Goal: Task Accomplishment & Management: Manage account settings

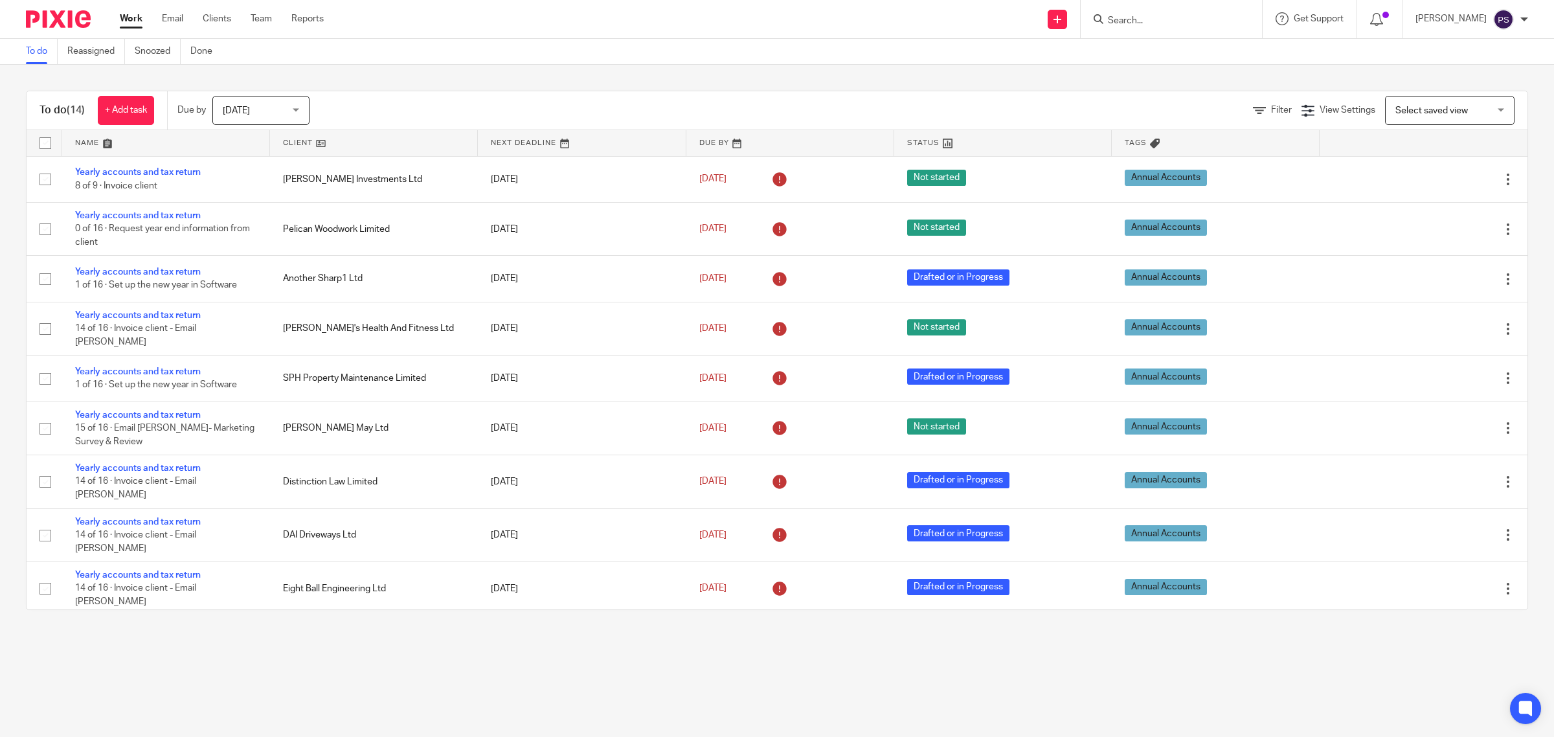
click at [1223, 17] on input "Search" at bounding box center [1164, 22] width 117 height 12
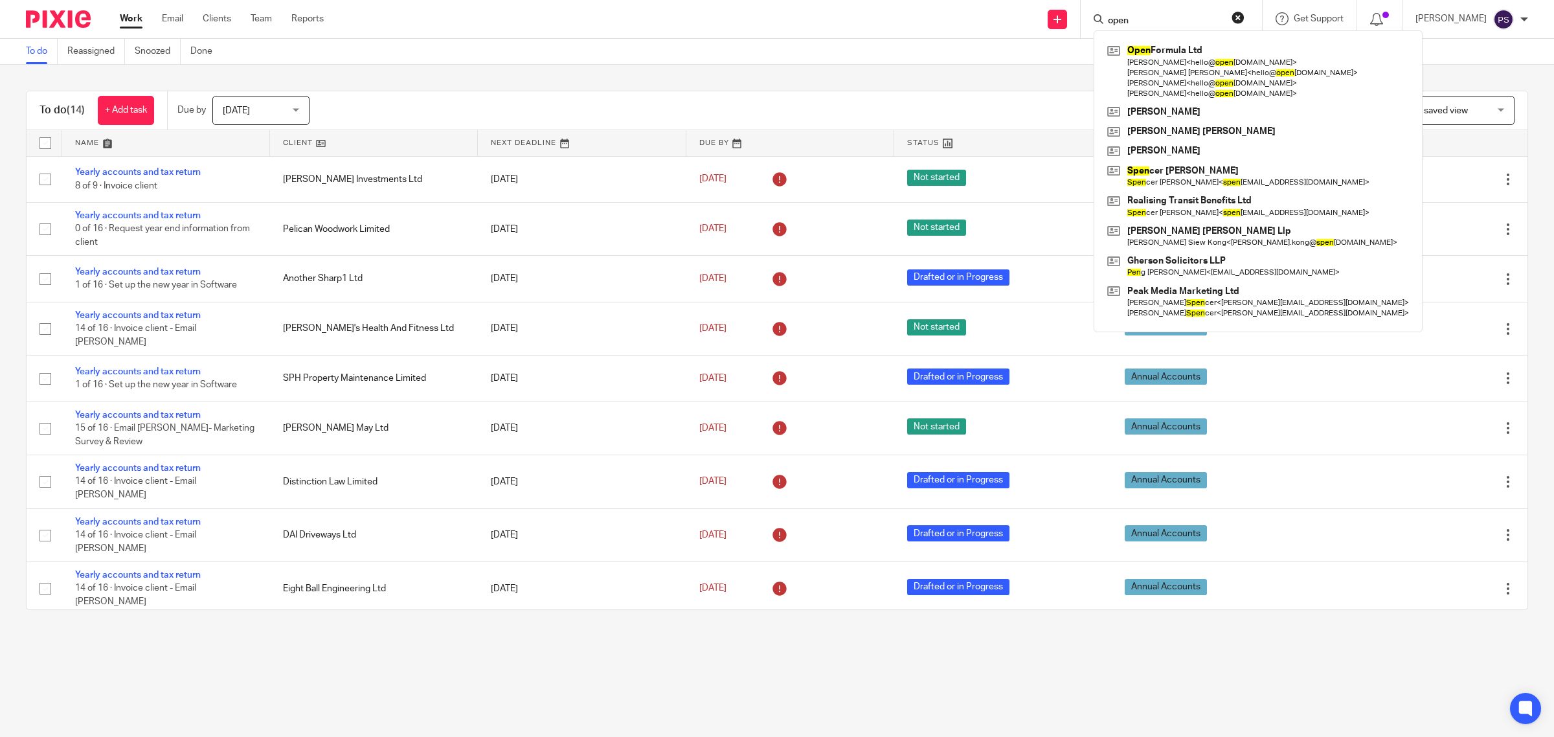
type input "open"
click button "submit" at bounding box center [0, 0] width 0 height 0
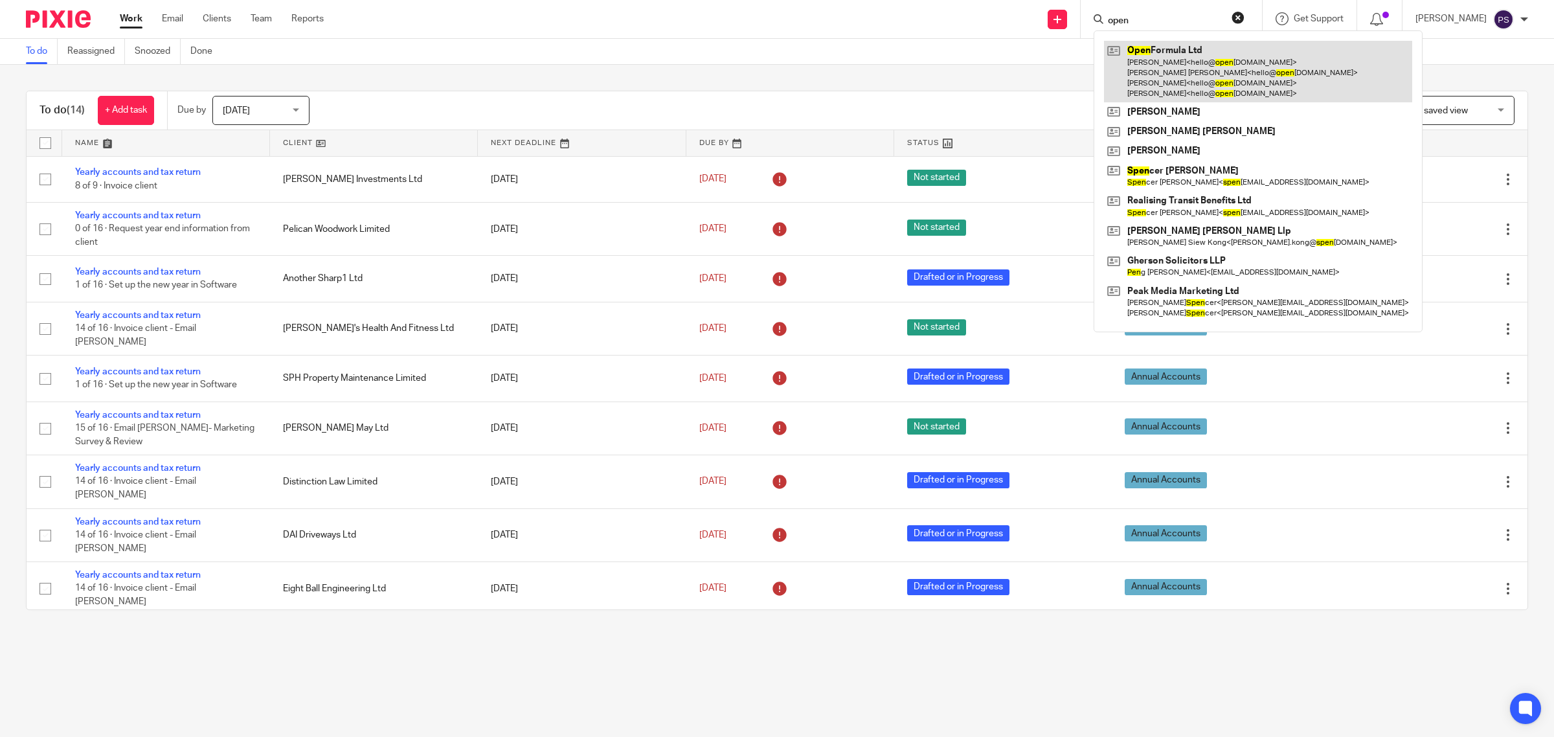
click at [1207, 63] on link at bounding box center [1258, 71] width 308 height 61
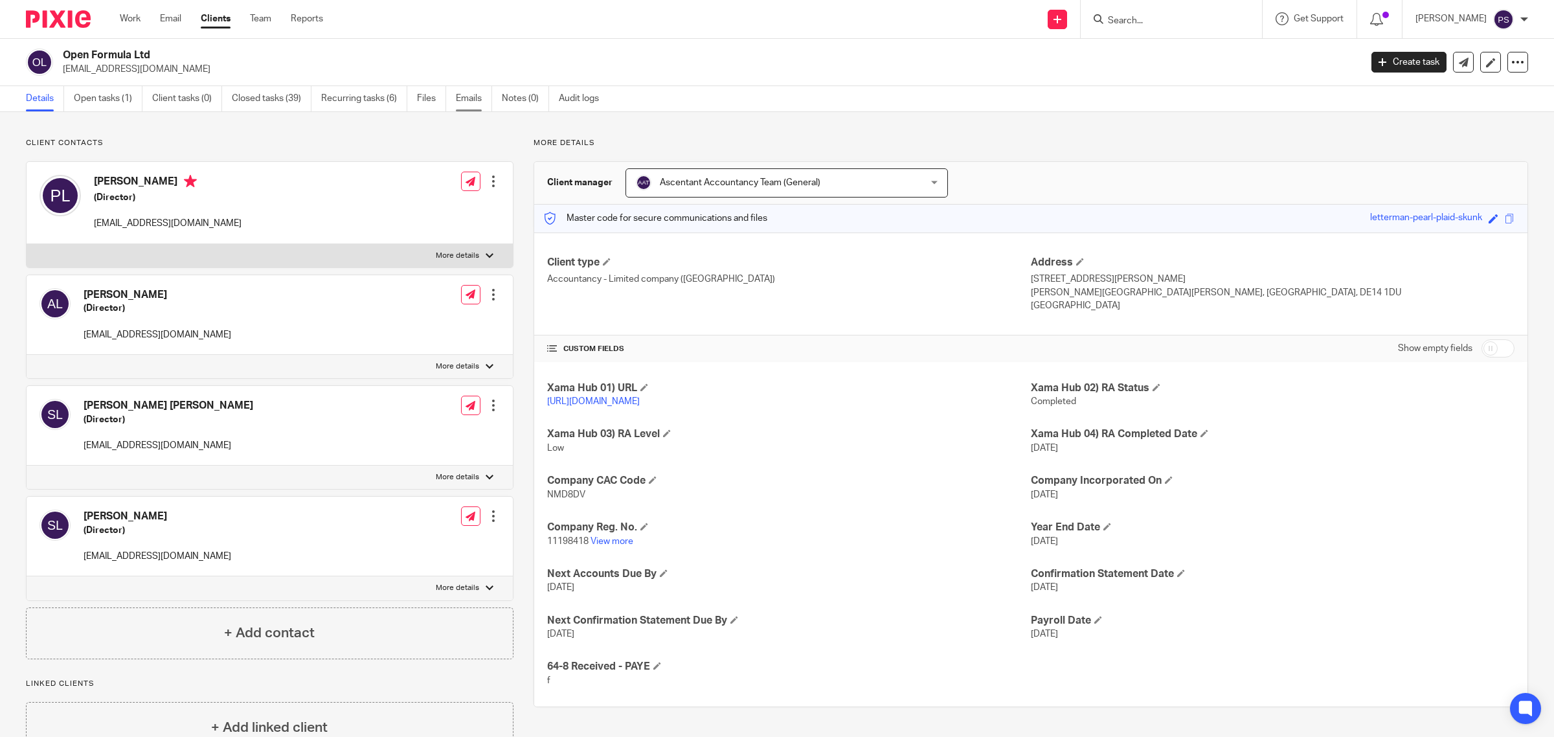
click at [474, 98] on link "Emails" at bounding box center [474, 98] width 36 height 25
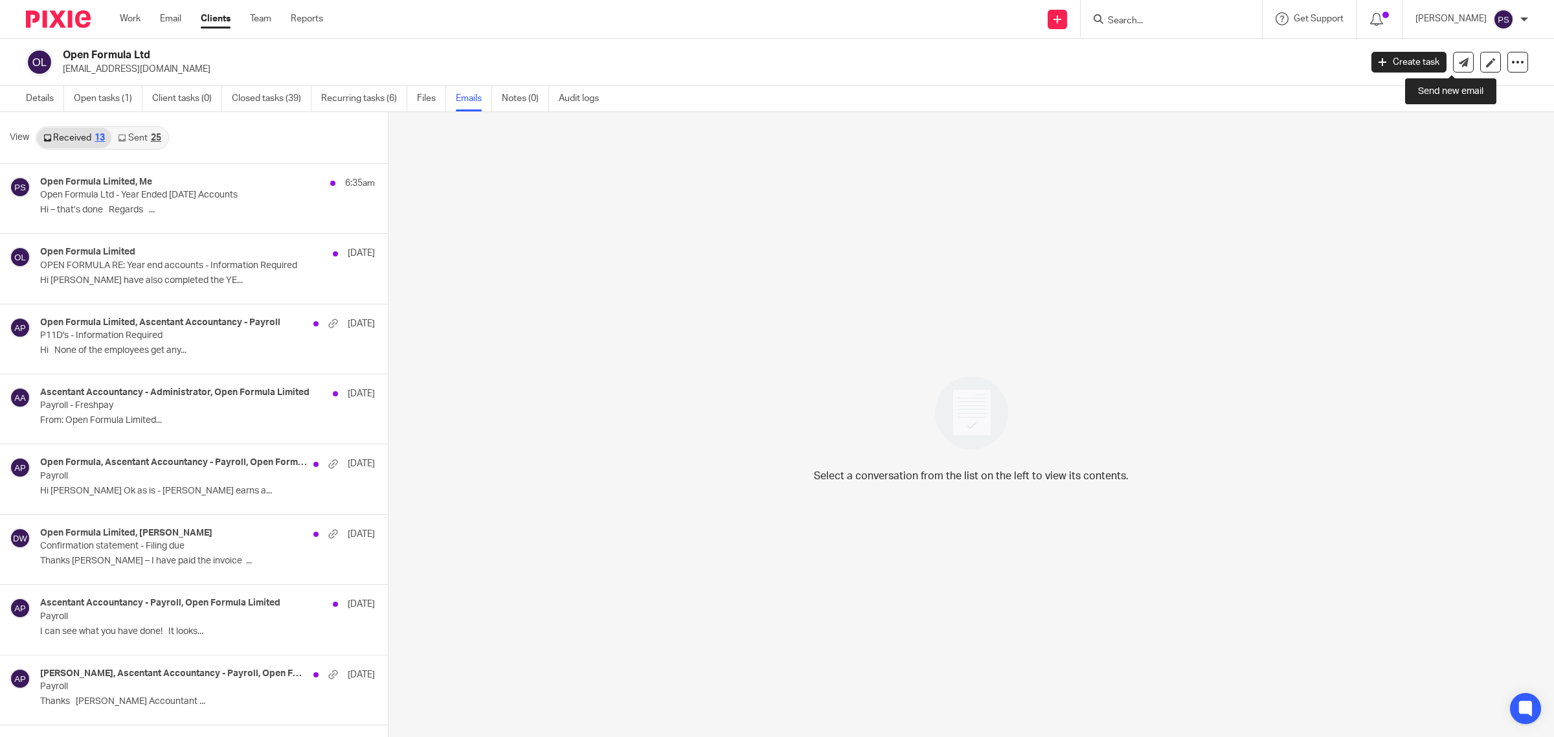
click at [1462, 65] on div "Create task Update from Companies House Export data Merge Archive client" at bounding box center [1449, 62] width 157 height 21
click at [1456, 61] on link at bounding box center [1463, 62] width 21 height 21
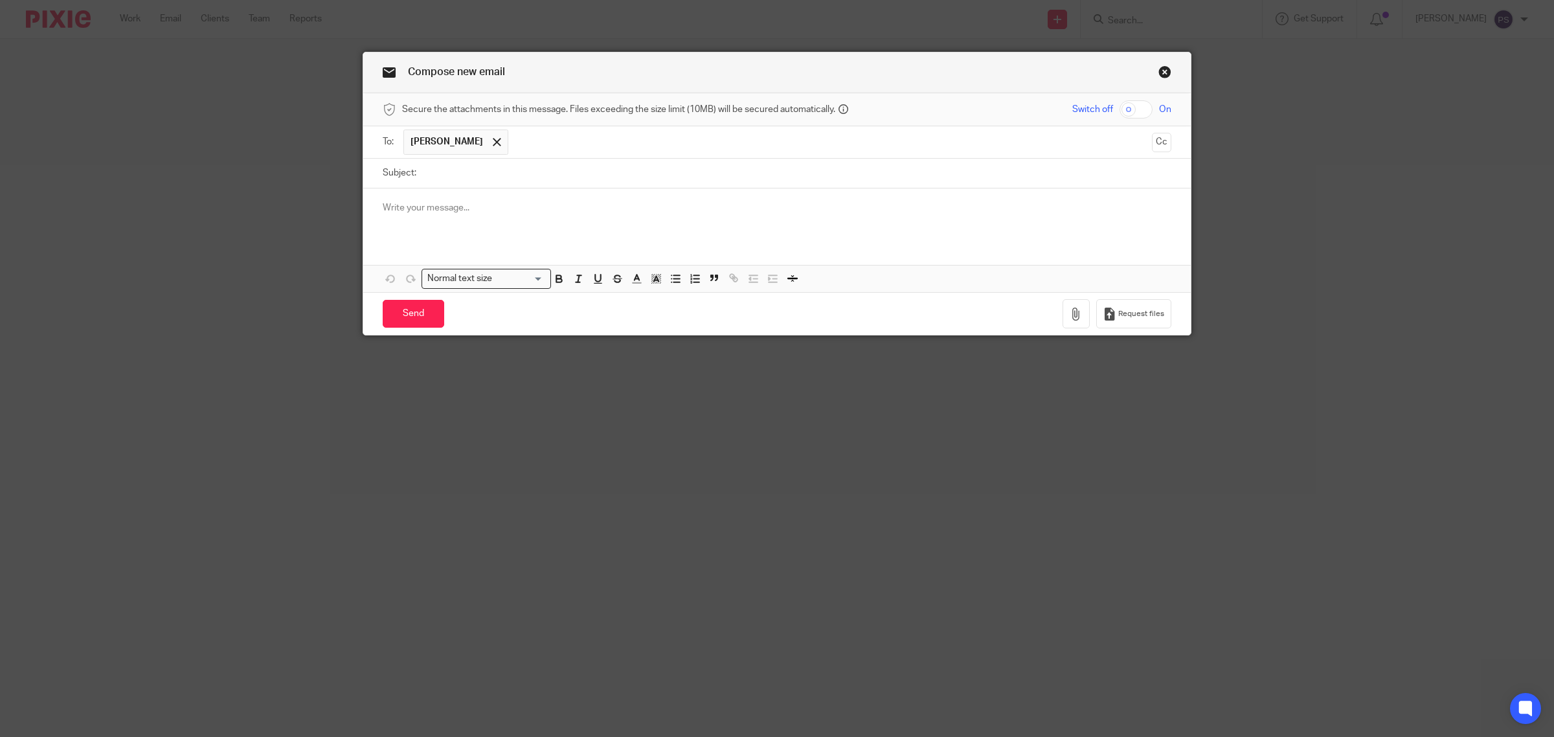
click at [695, 169] on input "Subject:" at bounding box center [797, 173] width 748 height 29
paste input "Accounts and CT600 approval – Year Ended [DATE]"
type input "Accounts and CT600 approval – Year Ended [DATE]"
click at [1154, 146] on button "Cc" at bounding box center [1161, 142] width 19 height 19
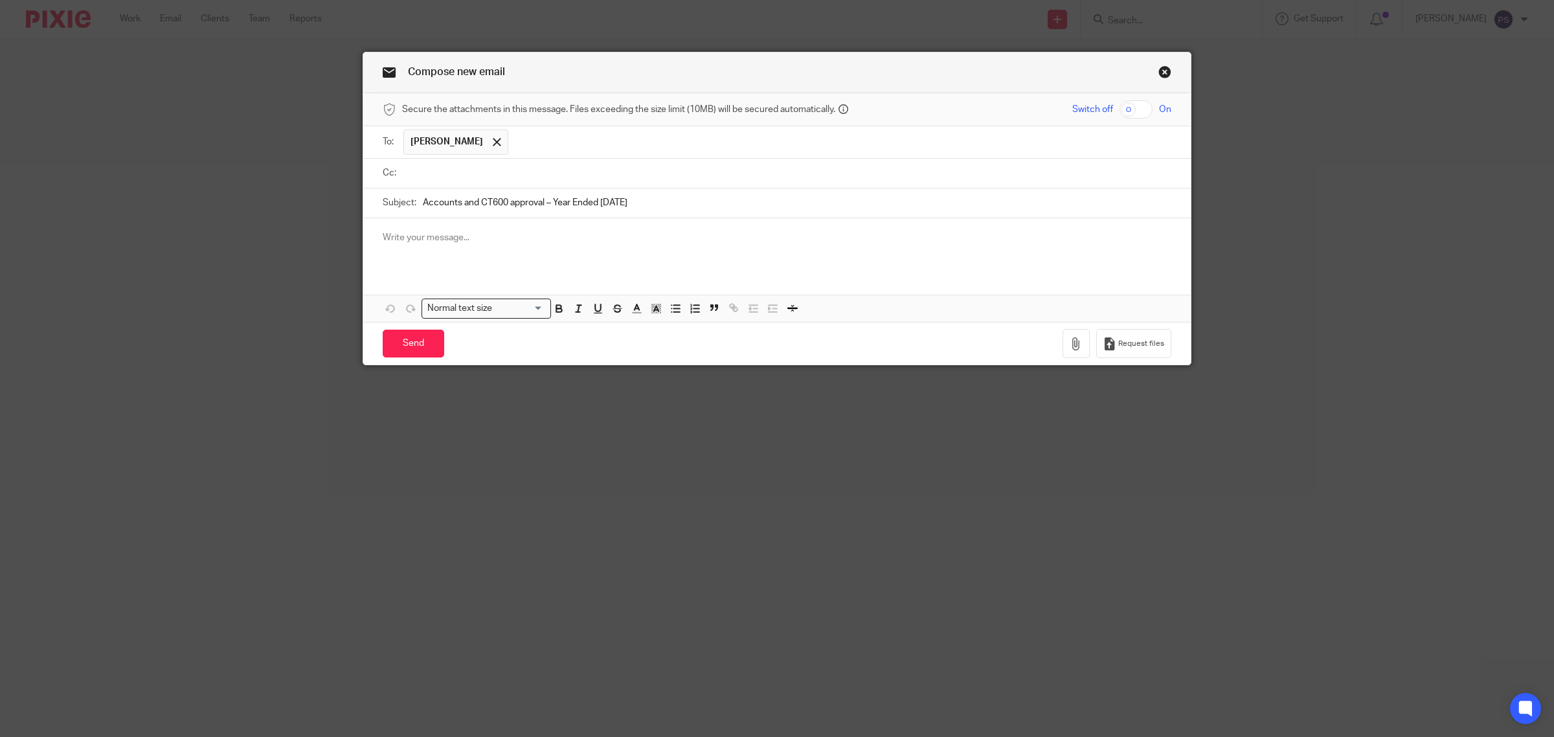
click at [411, 173] on input "text" at bounding box center [786, 173] width 759 height 15
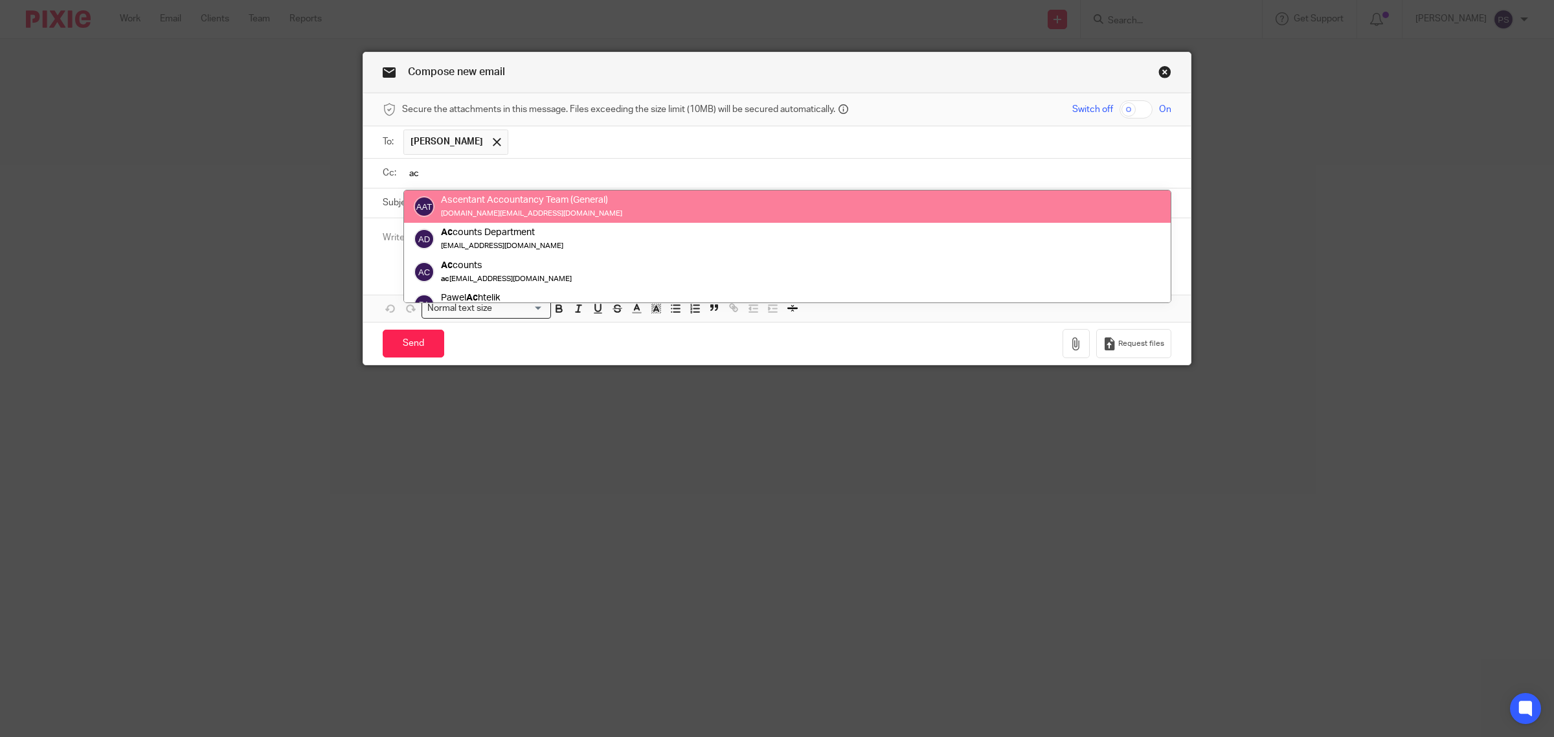
type input "ac"
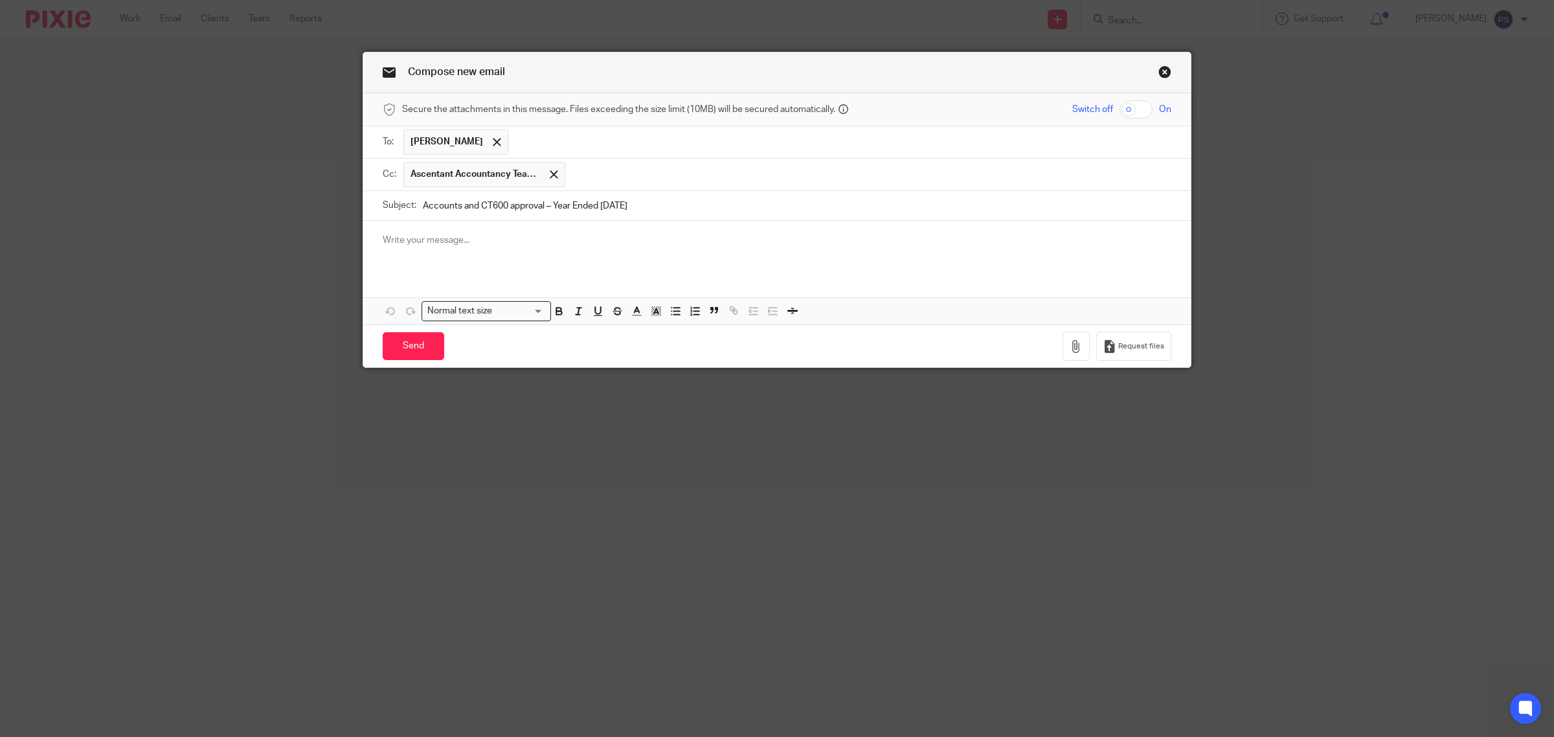
click at [436, 146] on span "[PERSON_NAME]" at bounding box center [446, 141] width 72 height 13
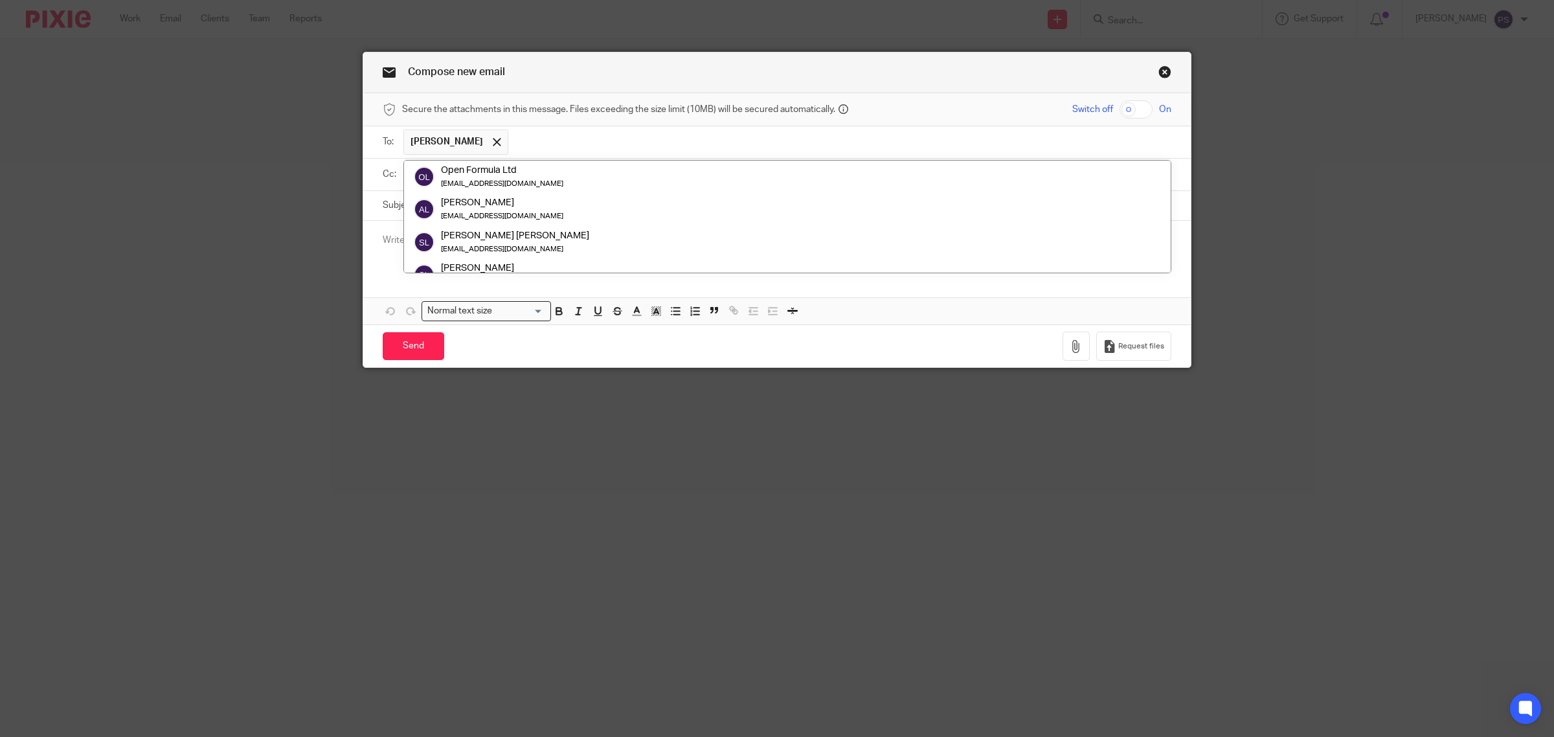
drag, startPoint x: 522, startPoint y: 140, endPoint x: 548, endPoint y: 143, distance: 26.0
click at [523, 140] on input "text" at bounding box center [840, 141] width 651 height 25
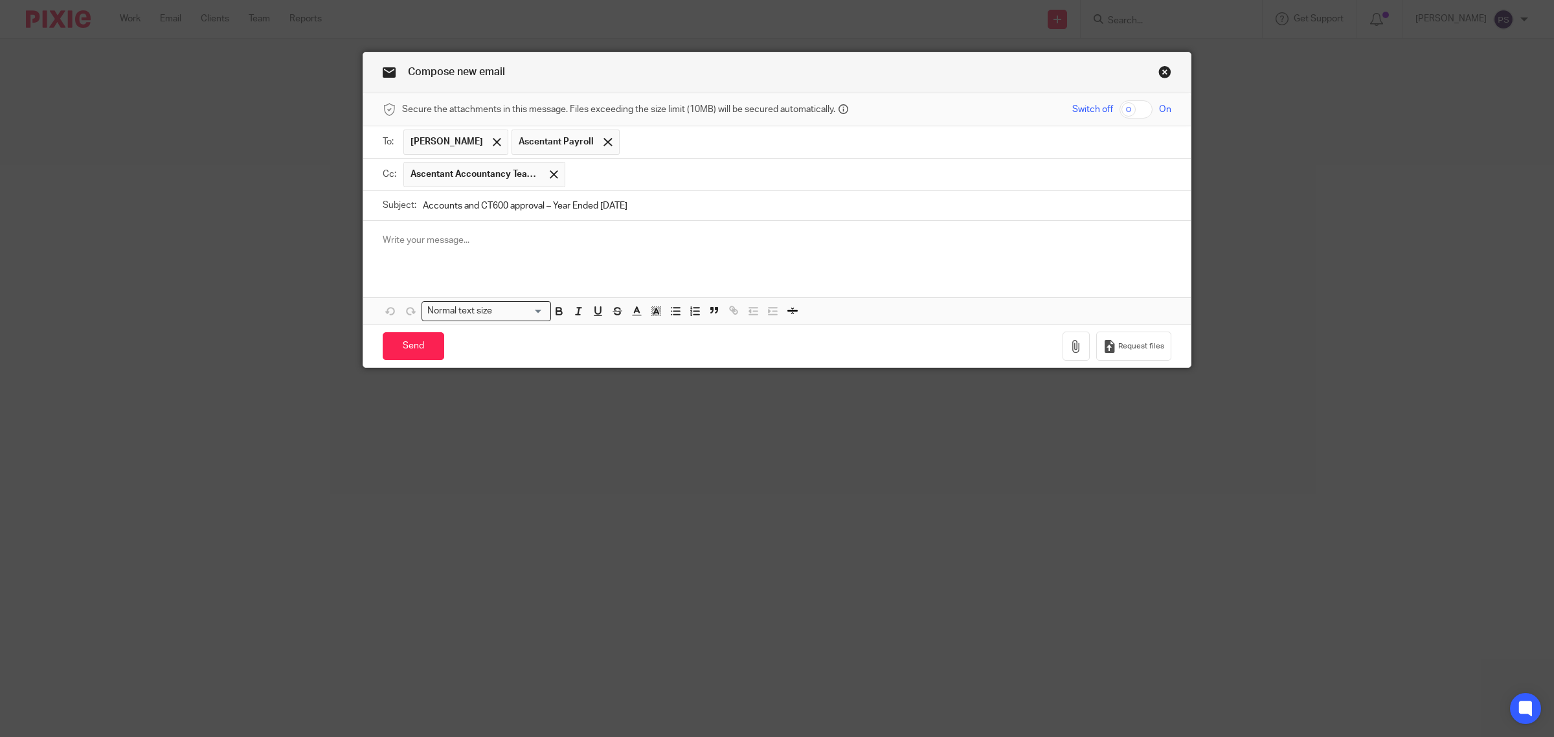
click at [296, 207] on div "Compose new email Secure the attachments in this message. Files exceeding the s…" at bounding box center [777, 368] width 1554 height 737
click at [600, 139] on div at bounding box center [607, 142] width 15 height 19
click at [572, 252] on div at bounding box center [776, 246] width 827 height 50
drag, startPoint x: 414, startPoint y: 230, endPoint x: 418, endPoint y: 236, distance: 7.2
click at [414, 230] on div at bounding box center [776, 246] width 827 height 50
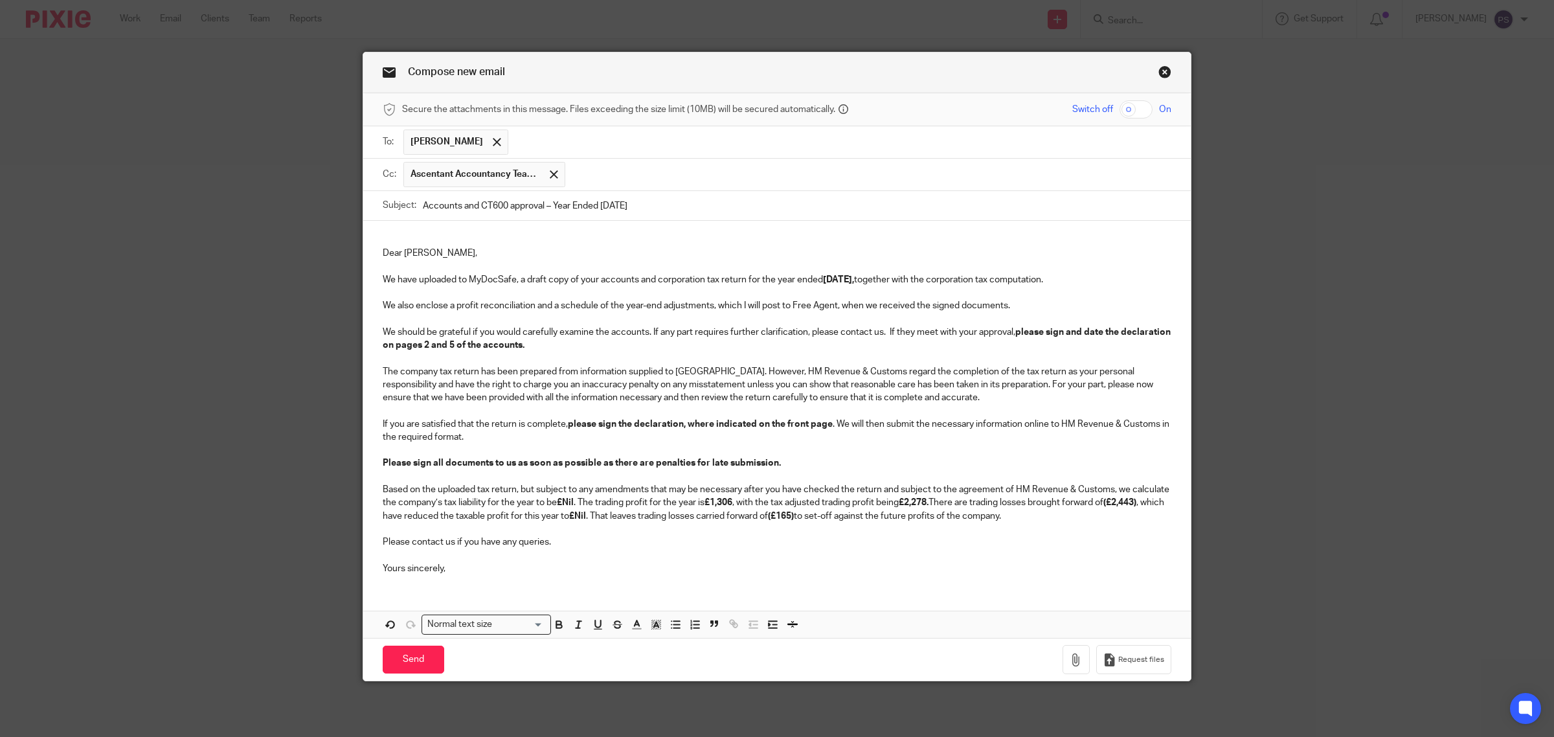
click at [427, 243] on p at bounding box center [777, 240] width 788 height 13
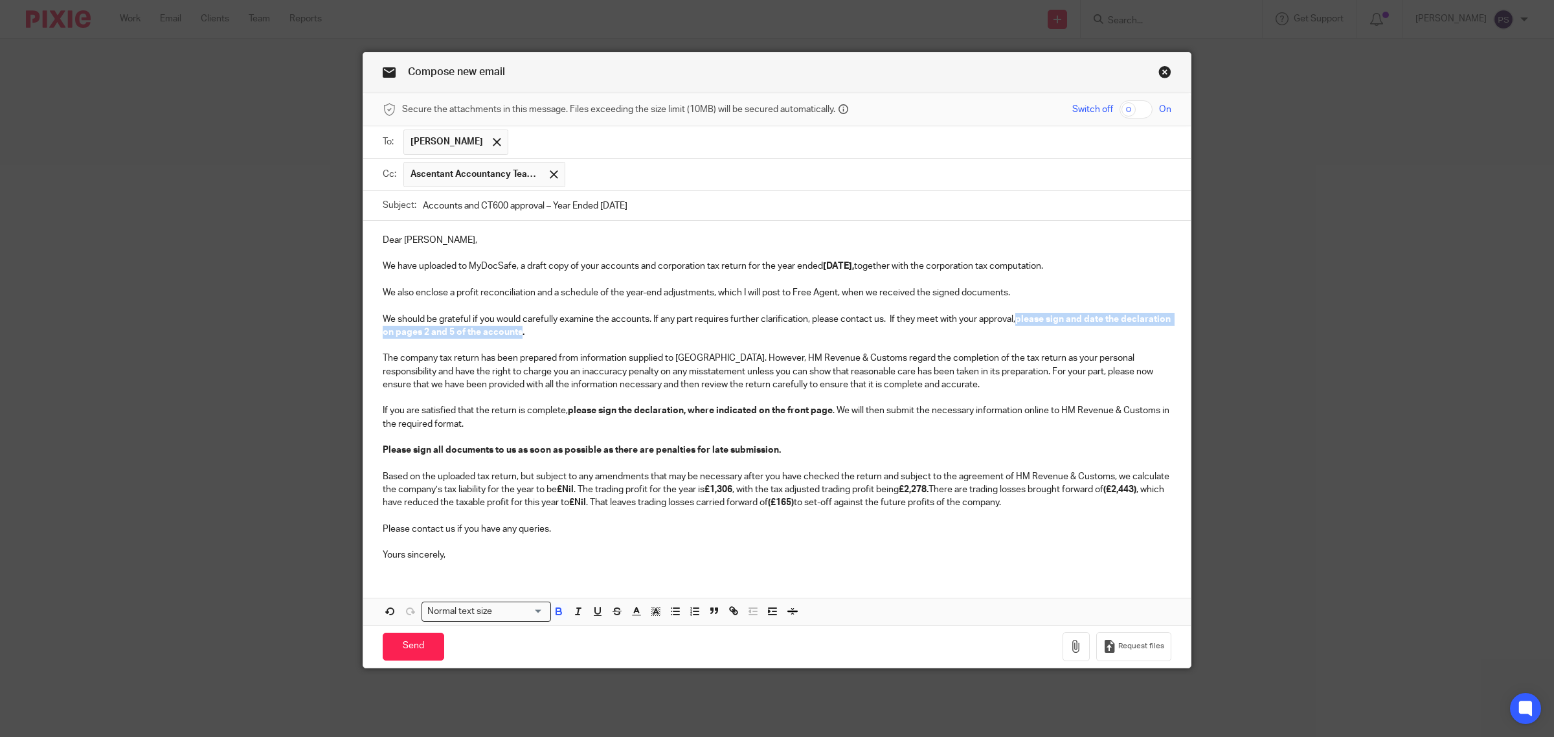
drag, startPoint x: 1012, startPoint y: 322, endPoint x: 566, endPoint y: 330, distance: 445.4
click at [566, 330] on p "We should be grateful if you would carefully examine the accounts. If any part …" at bounding box center [777, 326] width 788 height 27
click at [653, 616] on rect "button" at bounding box center [653, 615] width 1 height 1
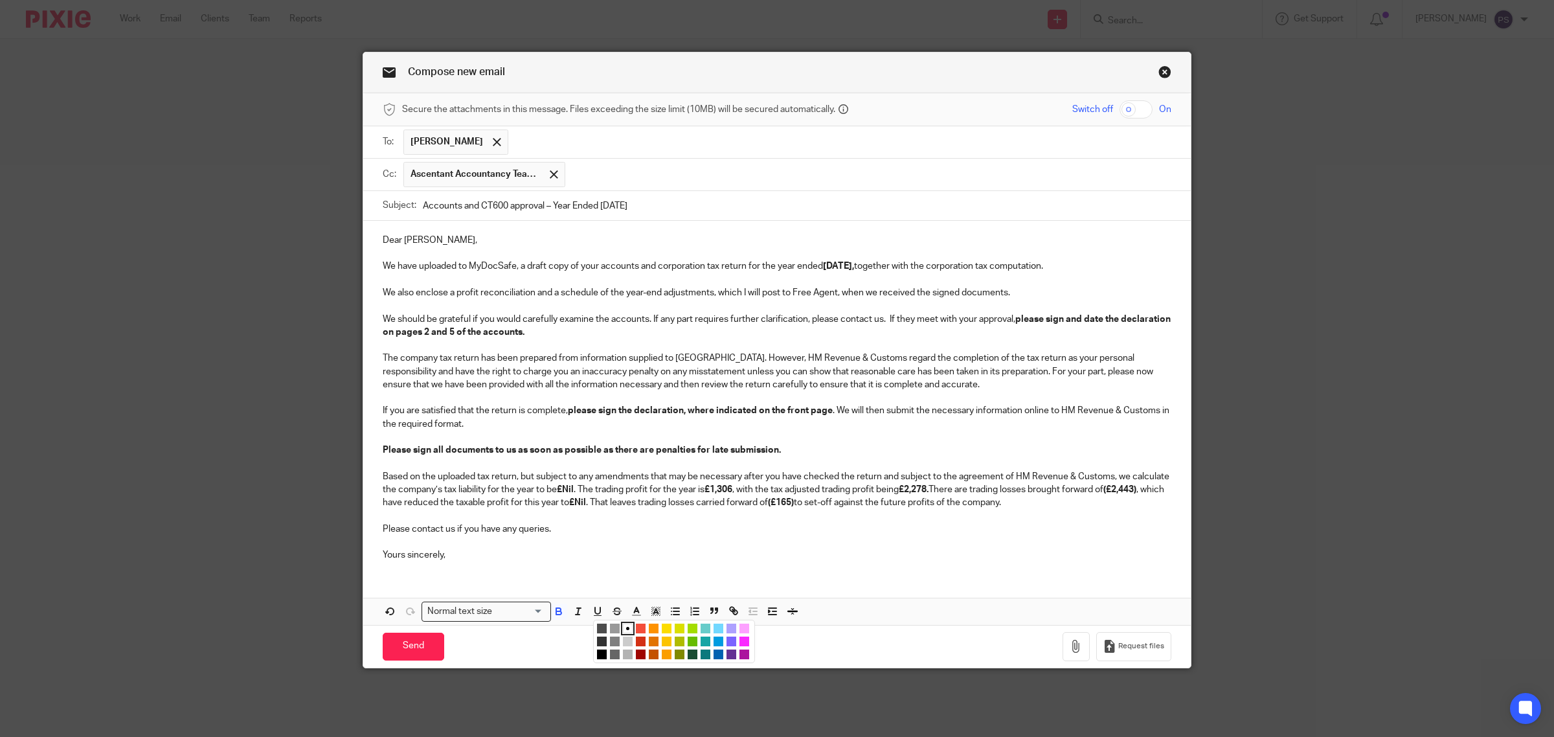
click at [662, 629] on li "color:#FCDC00" at bounding box center [667, 628] width 10 height 10
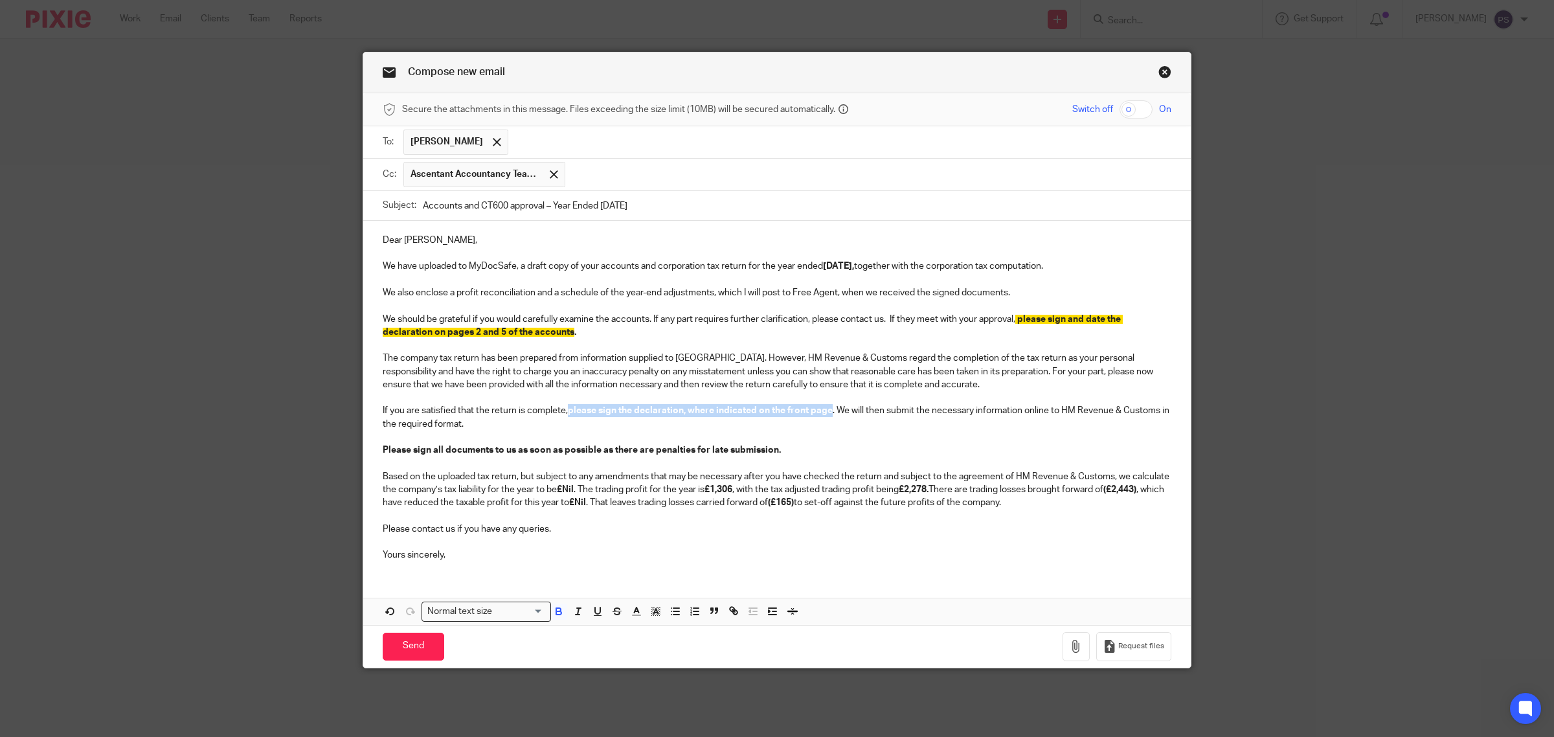
drag, startPoint x: 564, startPoint y: 415, endPoint x: 825, endPoint y: 414, distance: 261.5
click at [826, 411] on strong "please sign the declaration, where indicated on the front page" at bounding box center [700, 410] width 265 height 9
click at [654, 617] on icon "button" at bounding box center [656, 611] width 12 height 12
click at [662, 630] on li "color:#FCDC00" at bounding box center [667, 628] width 10 height 10
click at [680, 529] on p "Please contact us if you have any queries." at bounding box center [777, 528] width 788 height 13
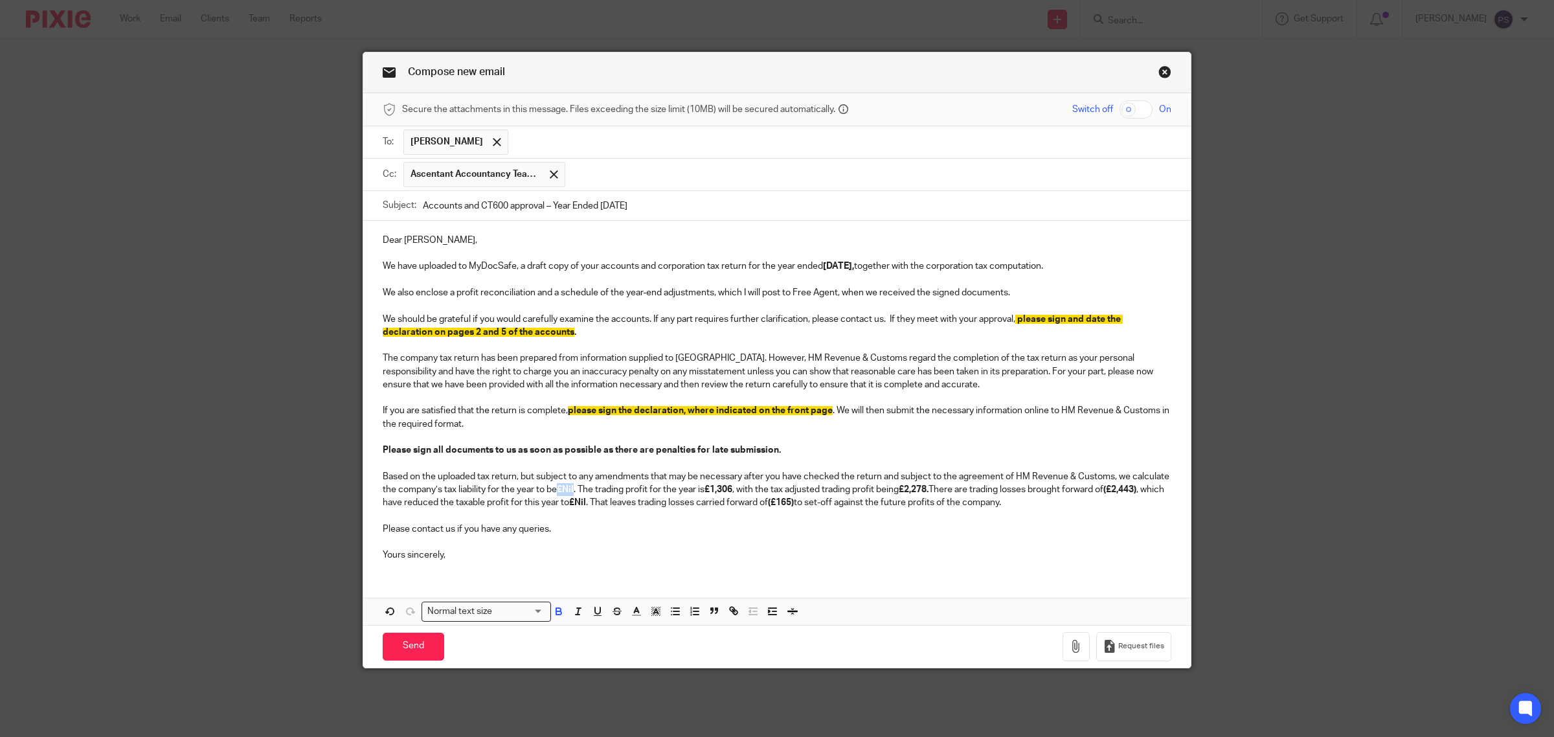
drag, startPoint x: 553, startPoint y: 494, endPoint x: 571, endPoint y: 492, distance: 17.6
click at [571, 492] on p "Based on the uploaded tax return, but subject to any amendments that may be nec…" at bounding box center [777, 489] width 788 height 39
click at [650, 616] on icon "button" at bounding box center [656, 611] width 12 height 12
click at [662, 631] on li "color:#FCDC00" at bounding box center [667, 628] width 10 height 10
drag, startPoint x: 794, startPoint y: 506, endPoint x: 820, endPoint y: 506, distance: 26.5
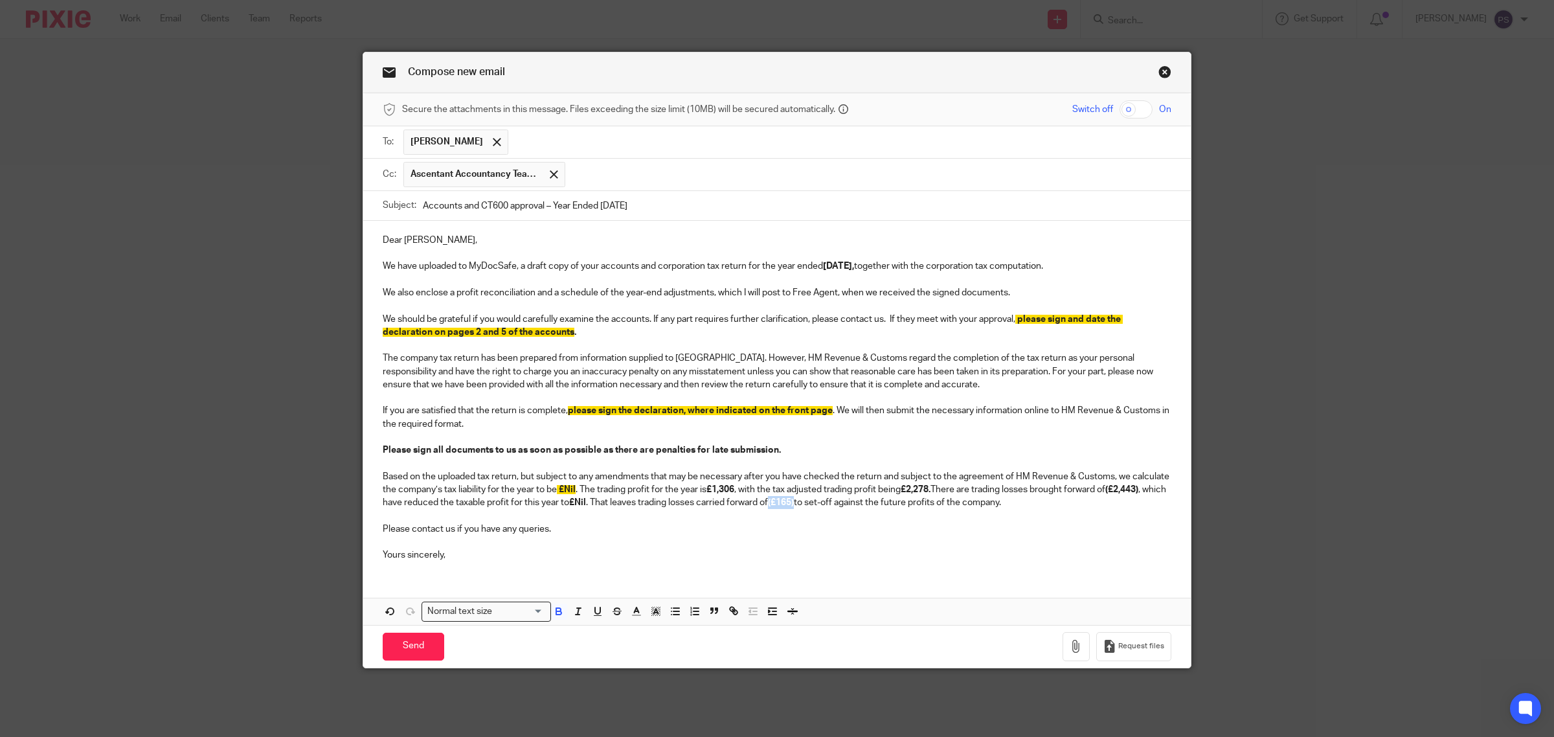
click at [794, 506] on strong "(£165)" at bounding box center [781, 502] width 26 height 9
click at [650, 616] on icon "button" at bounding box center [656, 611] width 12 height 12
click at [663, 629] on li "color:#FCDC00" at bounding box center [667, 628] width 10 height 10
click at [758, 561] on p "Yours sincerely," at bounding box center [777, 554] width 788 height 13
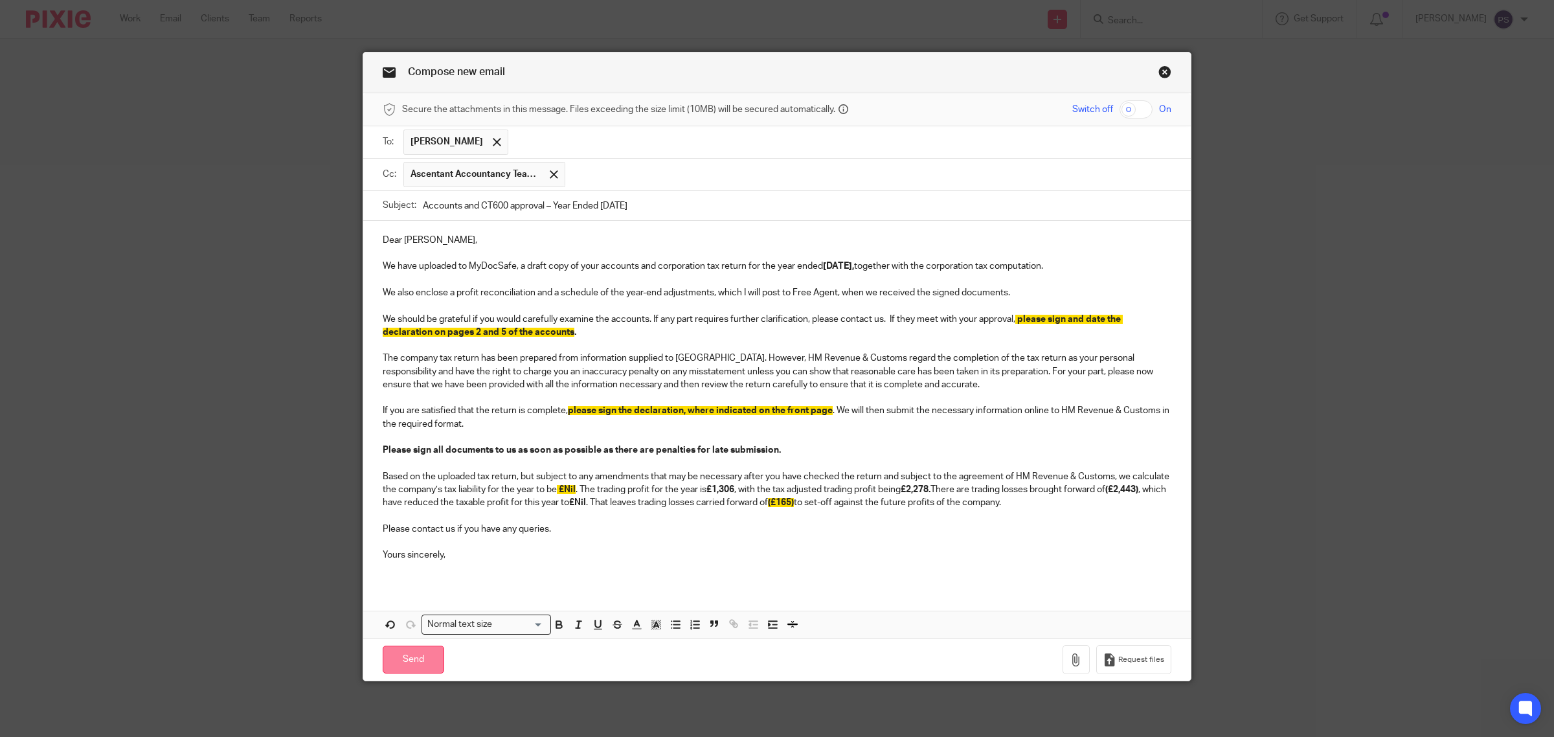
click at [411, 662] on input "Send" at bounding box center [413, 659] width 61 height 28
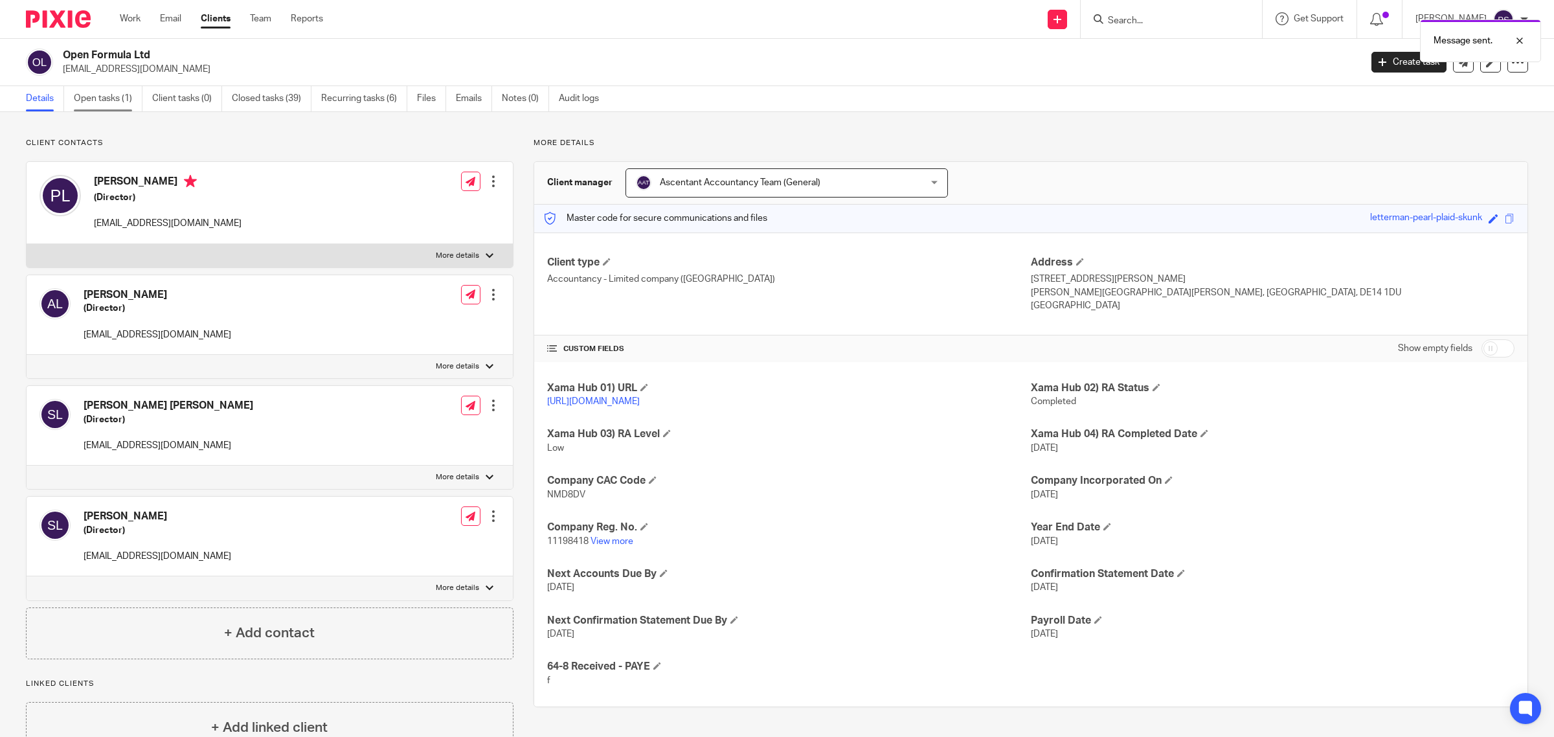
click at [113, 100] on link "Open tasks (1)" at bounding box center [108, 98] width 69 height 25
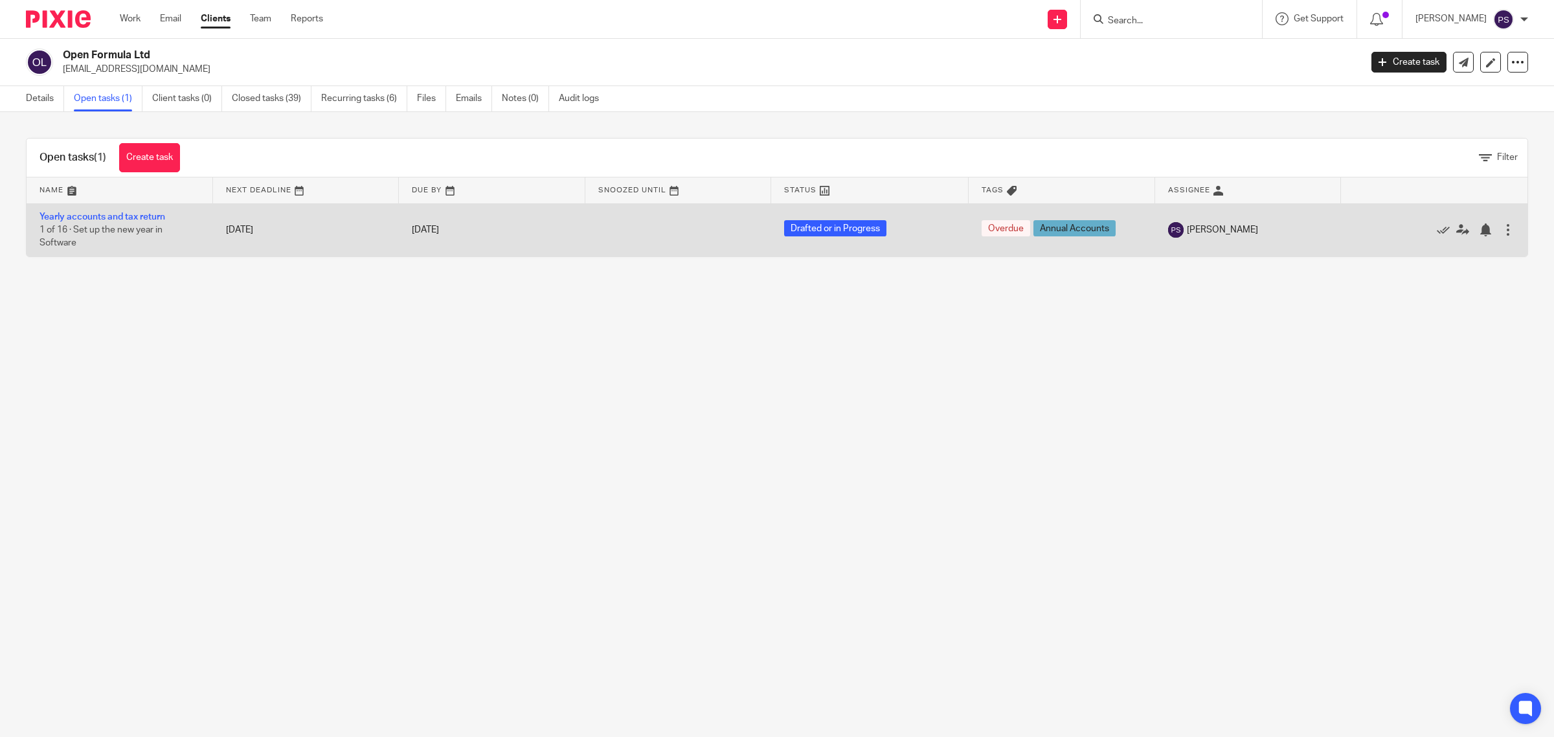
click at [113, 210] on td "Yearly accounts and tax return 1 of 16 · Set up the new year in Software" at bounding box center [120, 229] width 186 height 53
click at [113, 219] on link "Yearly accounts and tax return" at bounding box center [102, 216] width 126 height 9
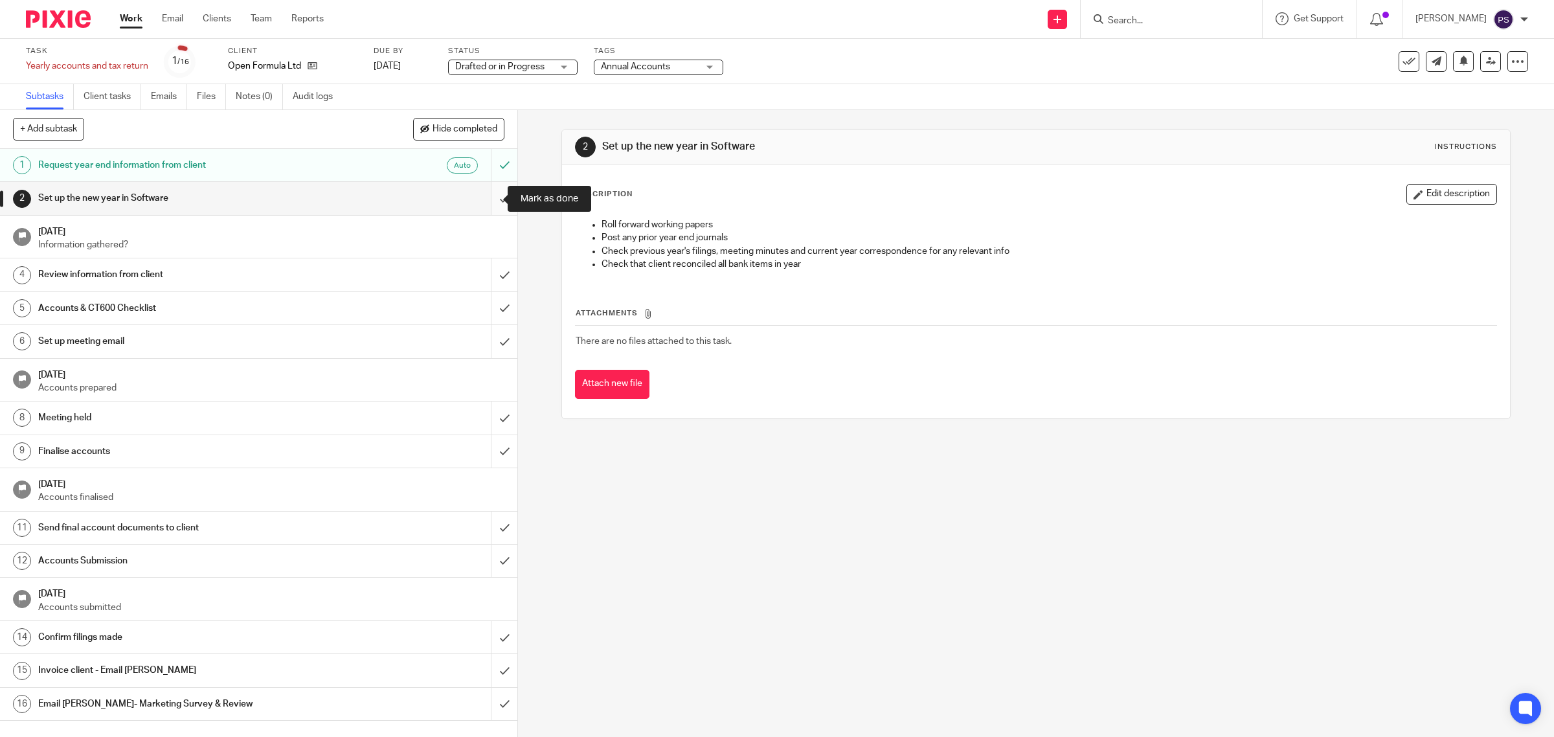
click at [489, 196] on input "submit" at bounding box center [258, 198] width 517 height 32
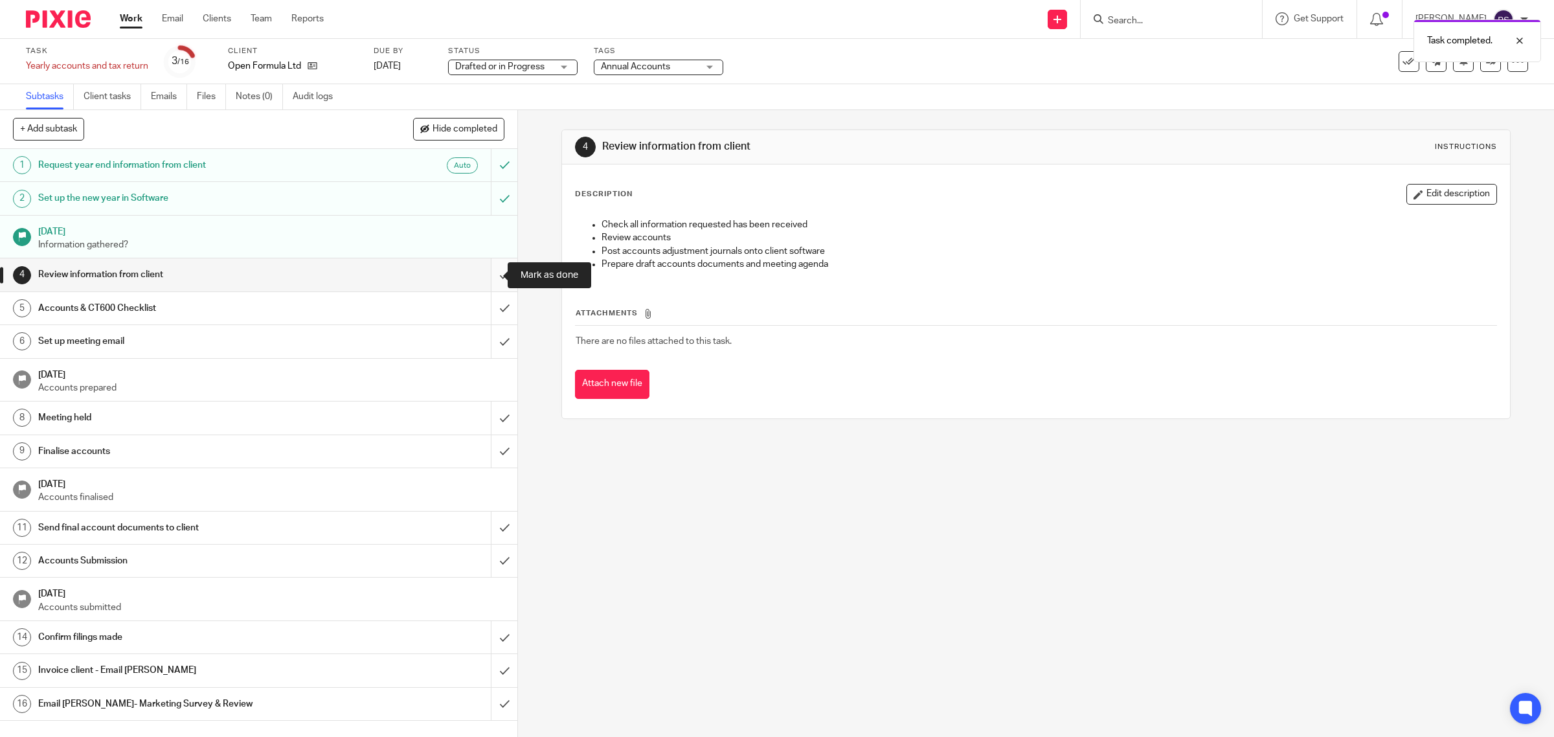
click at [493, 278] on input "submit" at bounding box center [258, 274] width 517 height 32
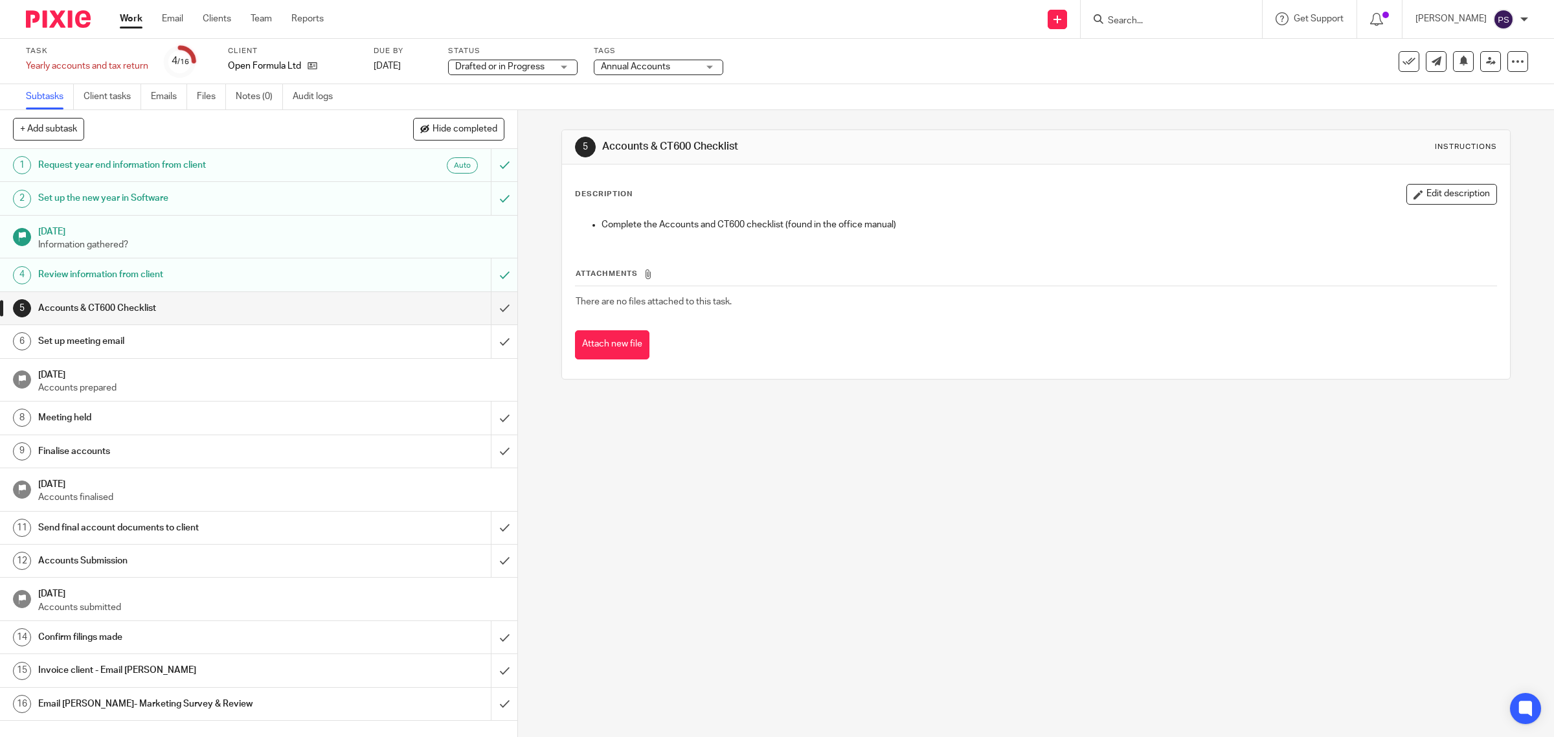
click at [489, 312] on input "submit" at bounding box center [258, 308] width 517 height 32
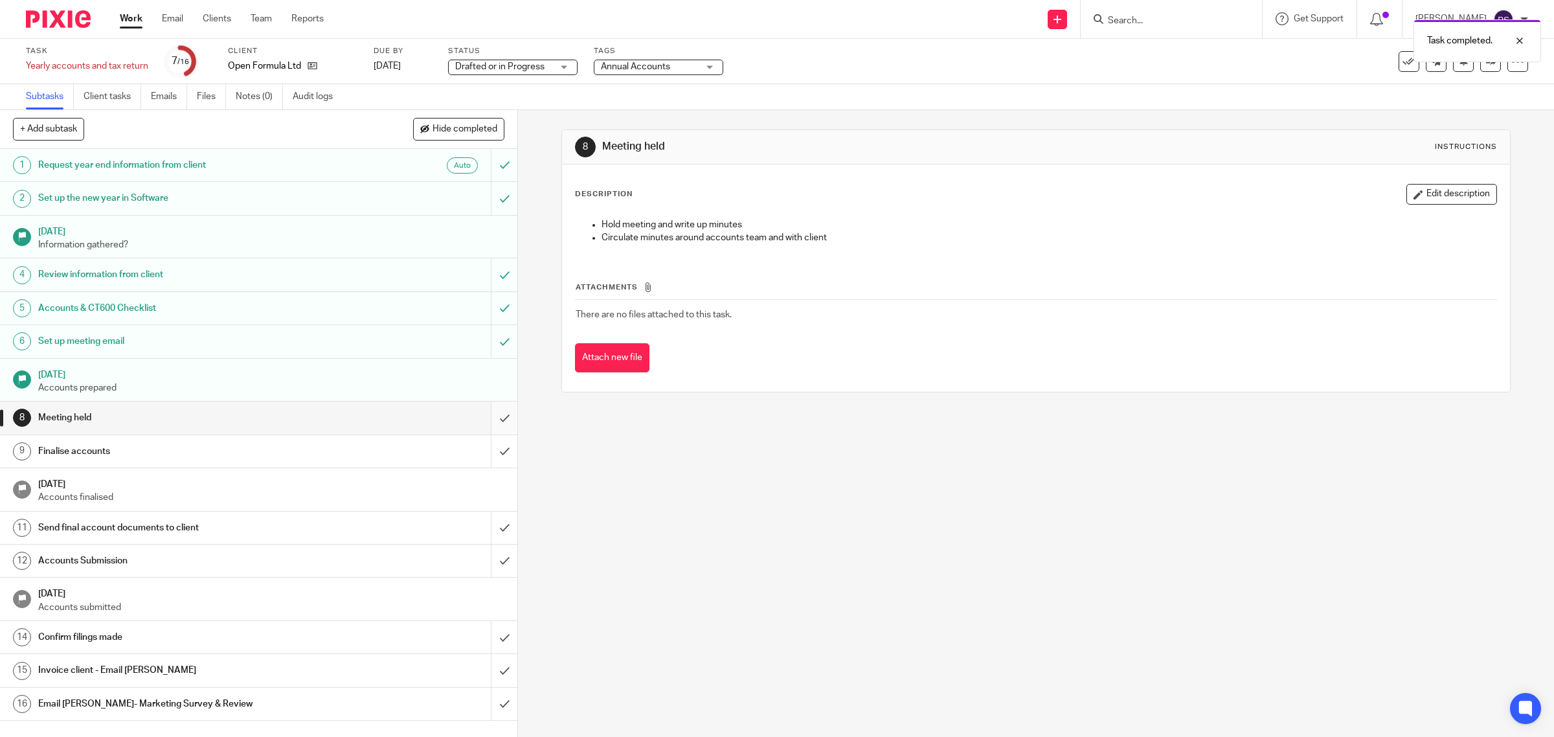
drag, startPoint x: 0, startPoint y: 0, endPoint x: 489, endPoint y: 423, distance: 646.1
click at [489, 423] on input "submit" at bounding box center [258, 417] width 517 height 32
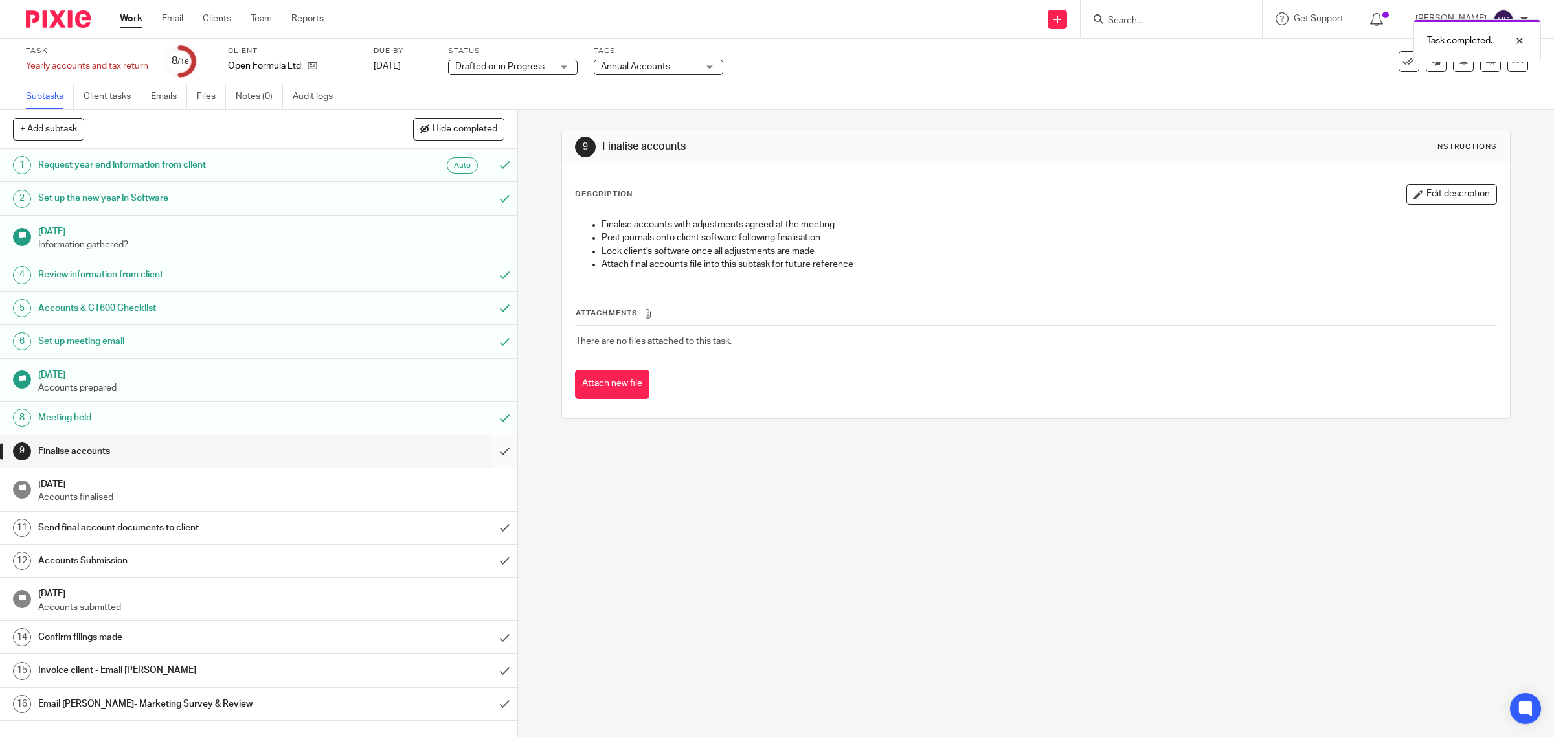
click at [484, 451] on input "submit" at bounding box center [258, 451] width 517 height 32
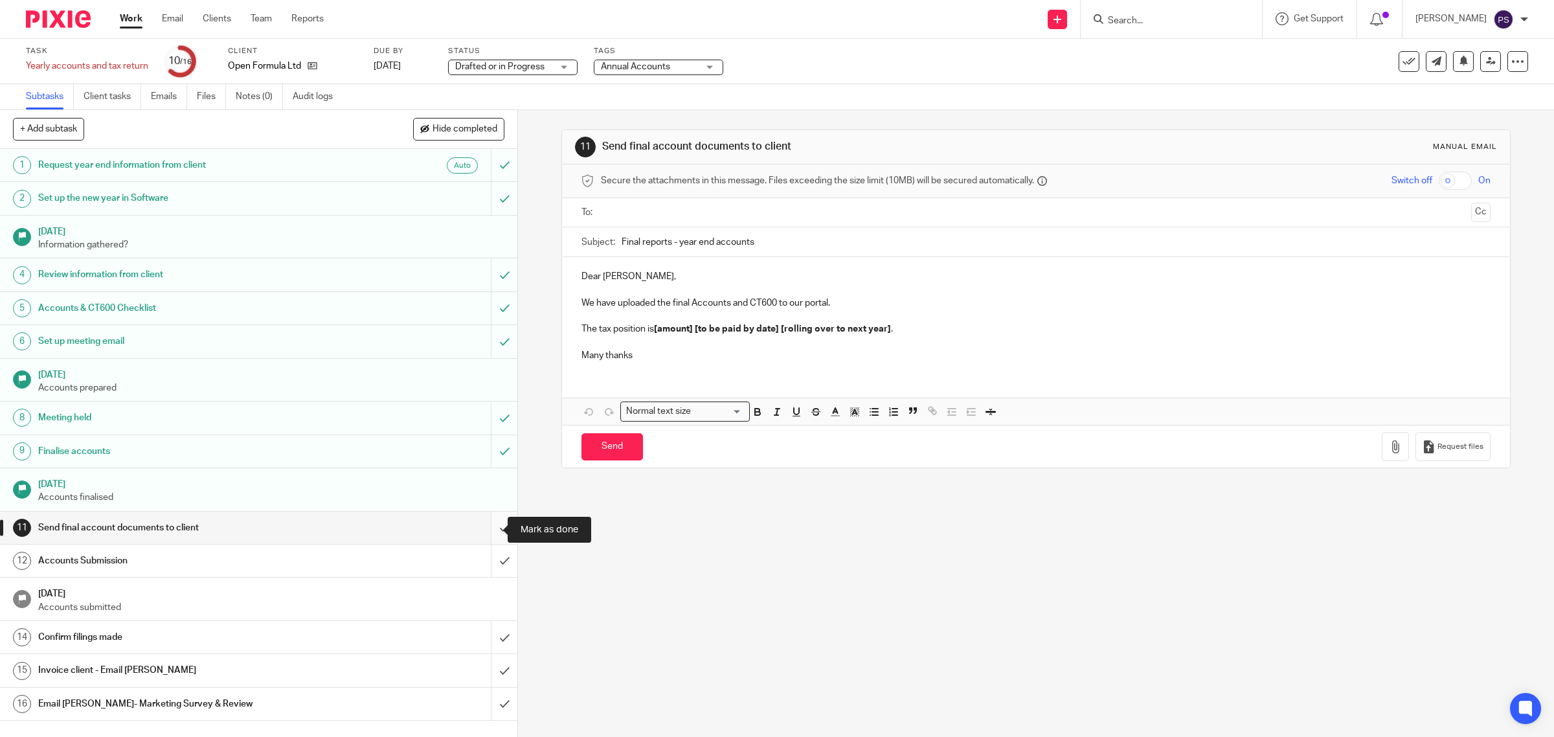
click at [487, 531] on input "submit" at bounding box center [258, 527] width 517 height 32
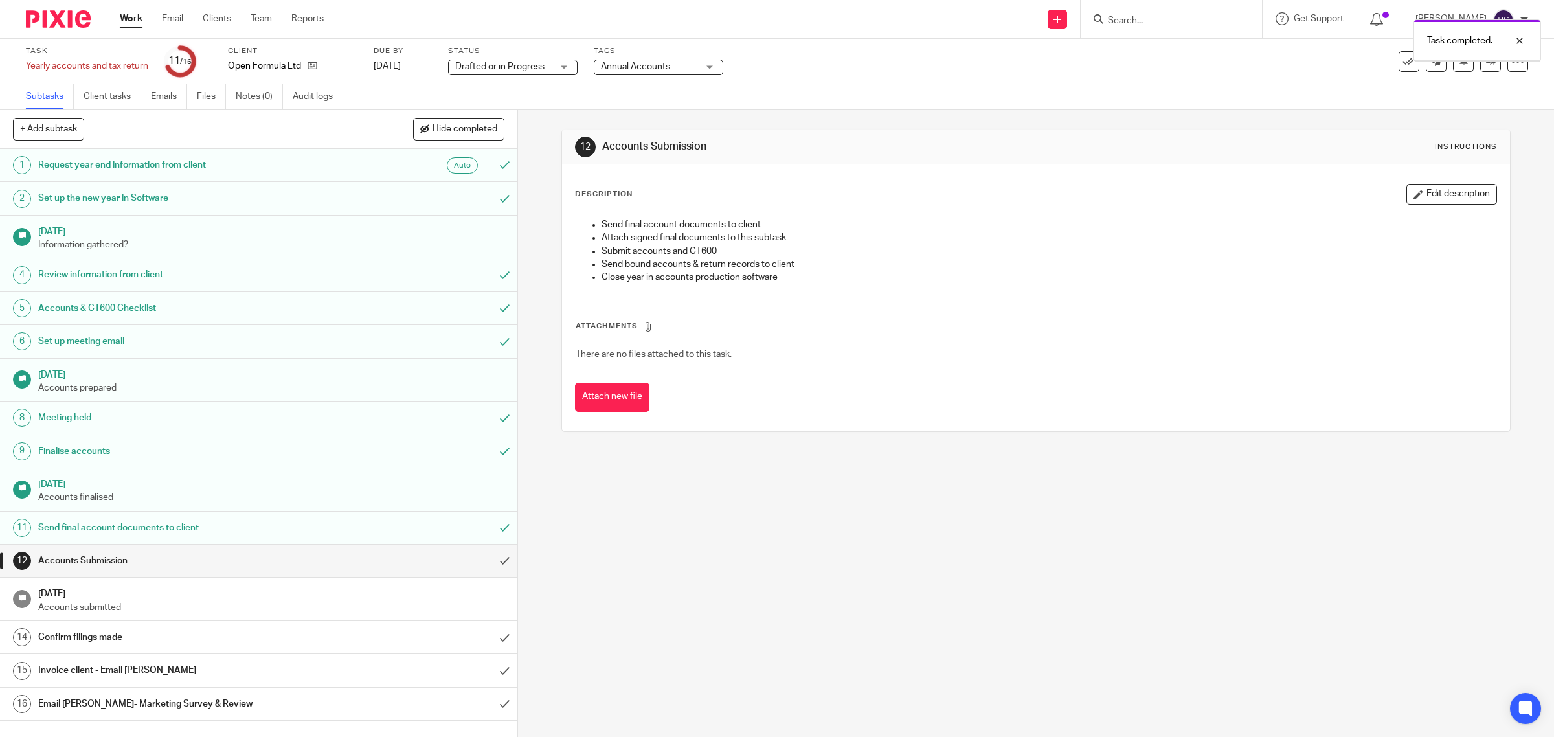
click at [410, 453] on div "Finalise accounts" at bounding box center [258, 450] width 440 height 19
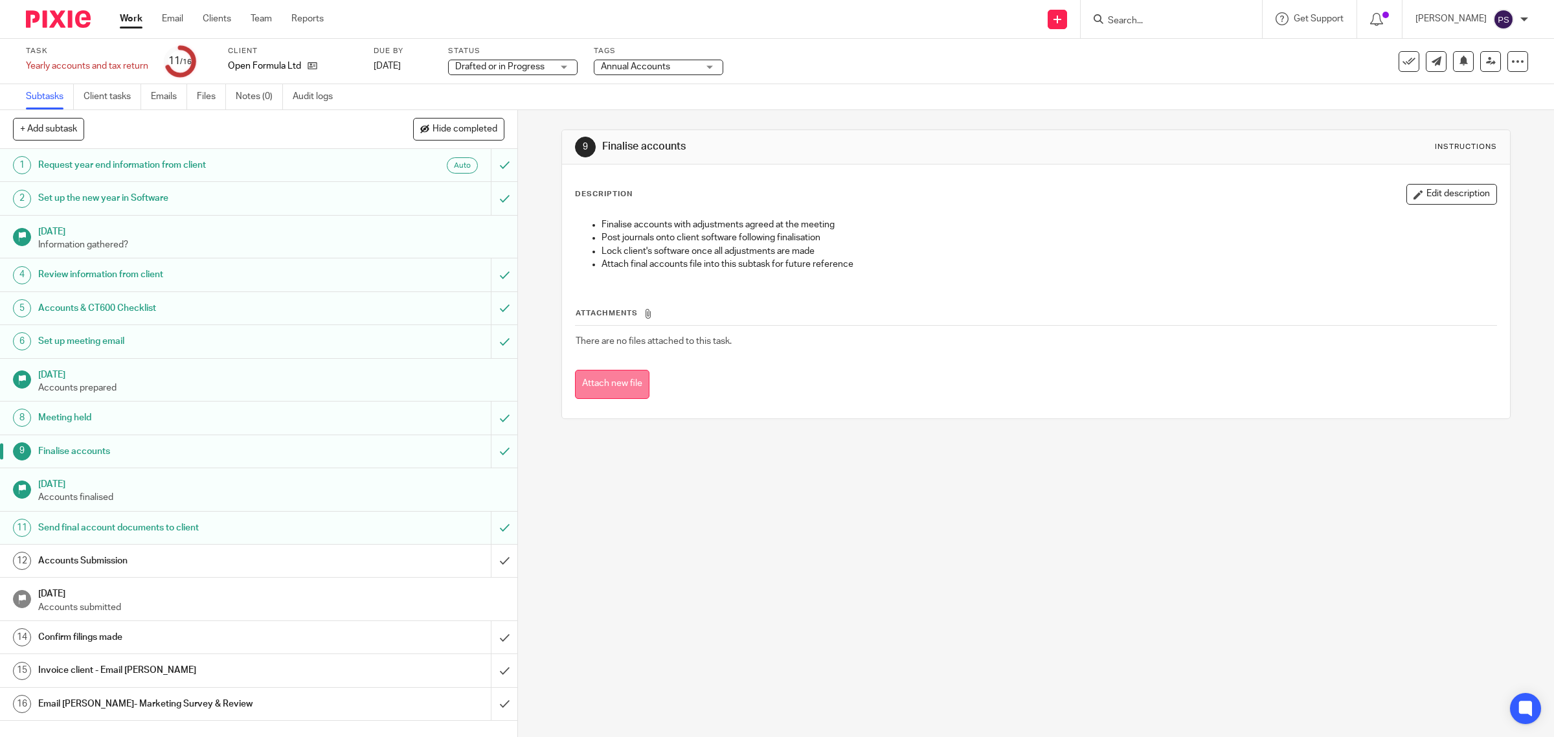
click at [594, 383] on button "Attach new file" at bounding box center [612, 384] width 74 height 29
